Goal: Transaction & Acquisition: Purchase product/service

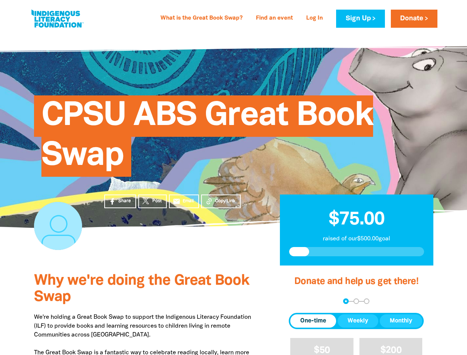
click at [233, 177] on div "CPSU ABS Great Book Swap" at bounding box center [233, 130] width 421 height 150
click at [299, 301] on div "arrow_back Back Step 1 Step 2 Step 3" at bounding box center [356, 301] width 135 height 6
click at [346, 301] on div "Navigate to step 1 of 3 to enter your donation amount" at bounding box center [346, 301] width 2 height 2
click at [313, 321] on span "One-time" at bounding box center [313, 320] width 26 height 9
click at [358, 321] on span "Weekly" at bounding box center [358, 320] width 21 height 9
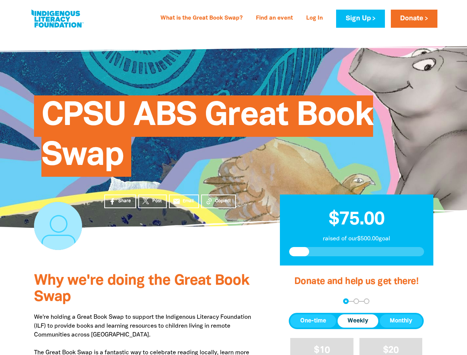
click at [401, 321] on span "Monthly" at bounding box center [401, 320] width 23 height 9
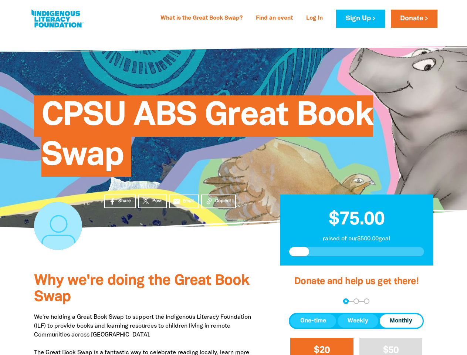
click at [322, 346] on span "$20" at bounding box center [322, 350] width 16 height 9
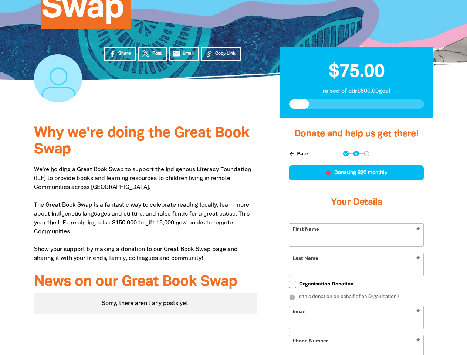
scroll to position [201, 0]
